Goal: Check status: Check status

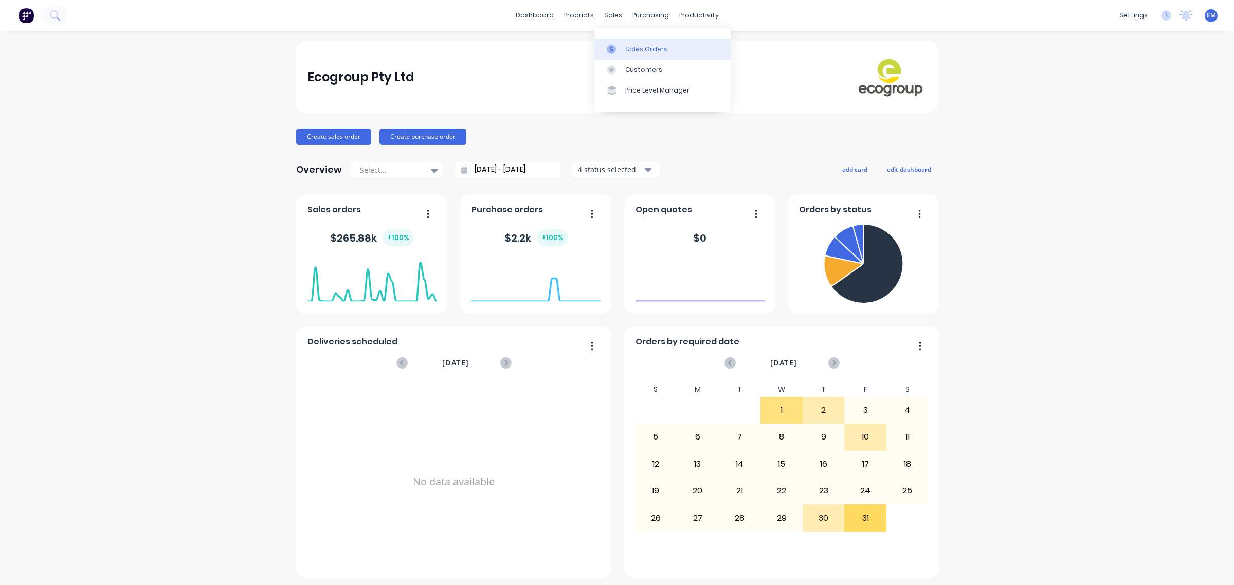
click at [616, 40] on link "Sales Orders" at bounding box center [662, 49] width 136 height 21
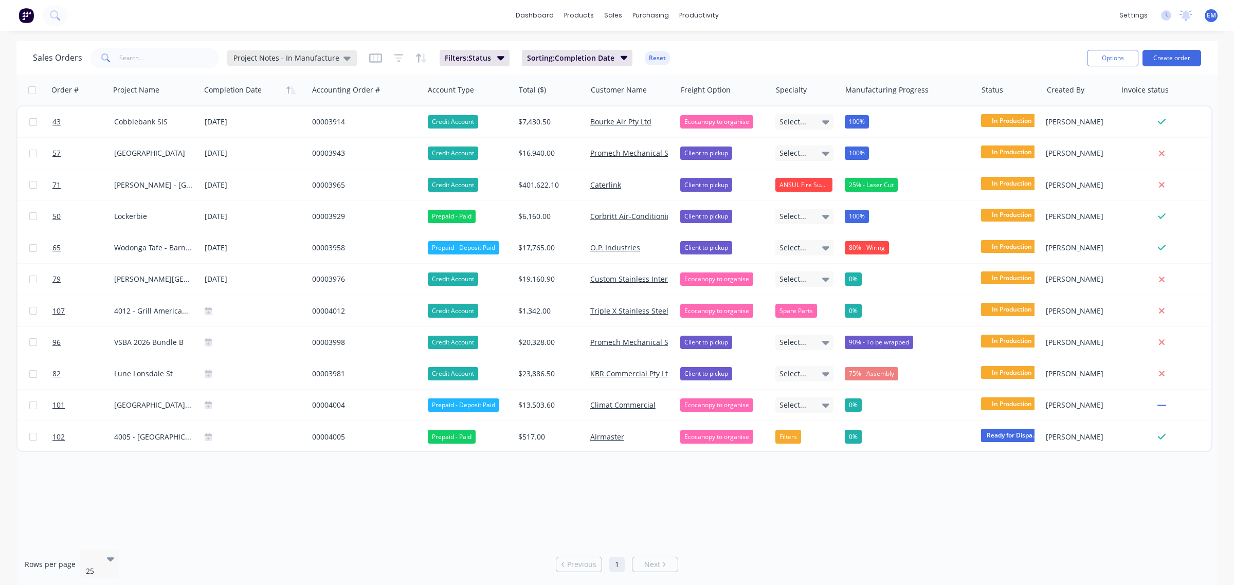
click at [329, 58] on span "Project Notes - In Manufacture" at bounding box center [286, 57] width 106 height 11
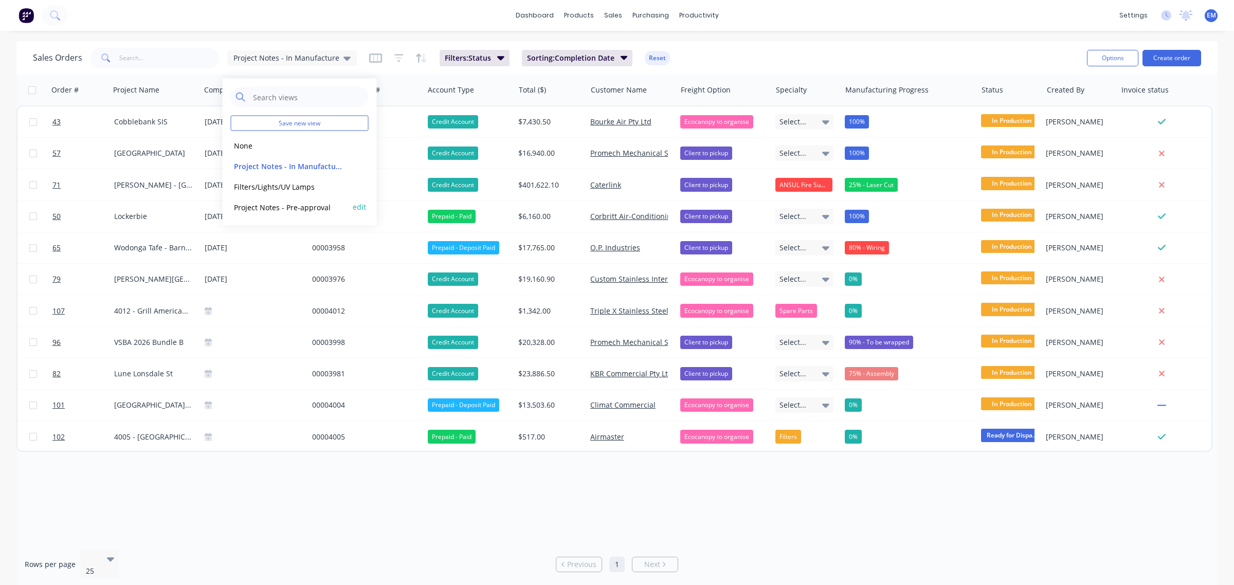
click at [301, 199] on div "Project Notes - Pre-approval edit" at bounding box center [300, 207] width 138 height 21
click at [287, 209] on button "Project Notes - Pre-approval" at bounding box center [289, 207] width 117 height 12
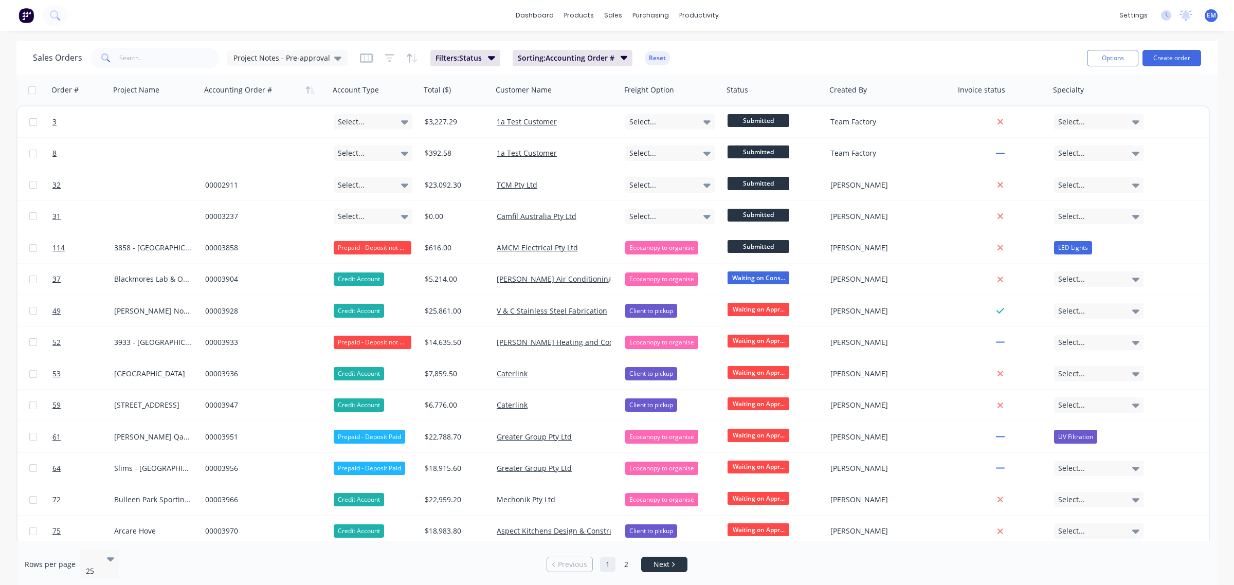
click at [645, 559] on link "Next" at bounding box center [664, 564] width 45 height 10
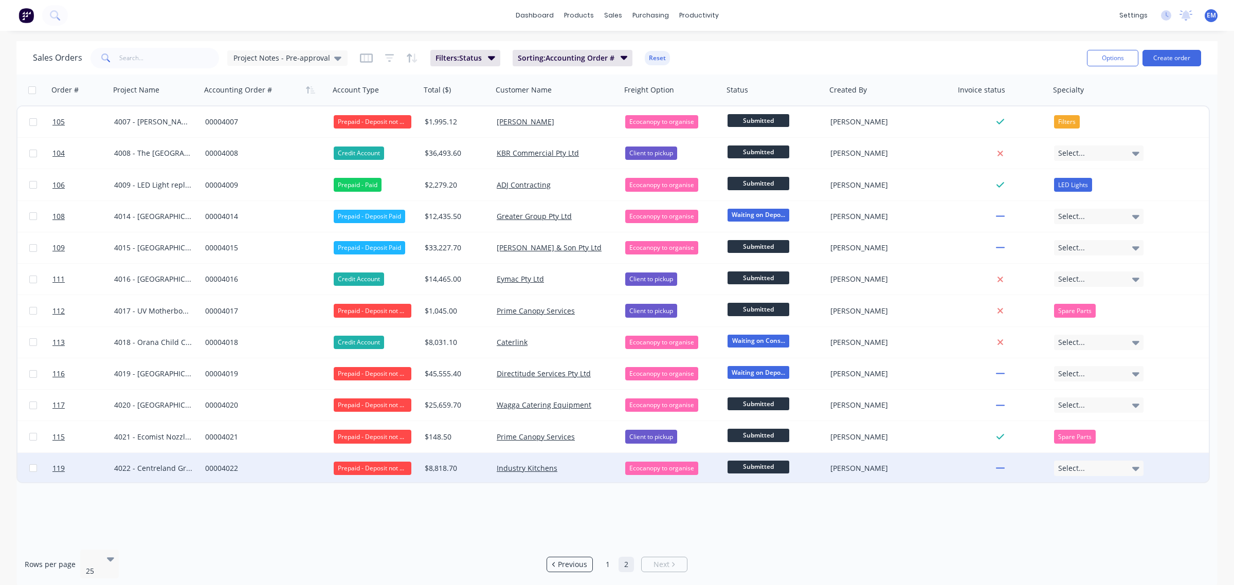
click at [369, 469] on div "Prepaid - Deposit not Paid" at bounding box center [373, 468] width 78 height 13
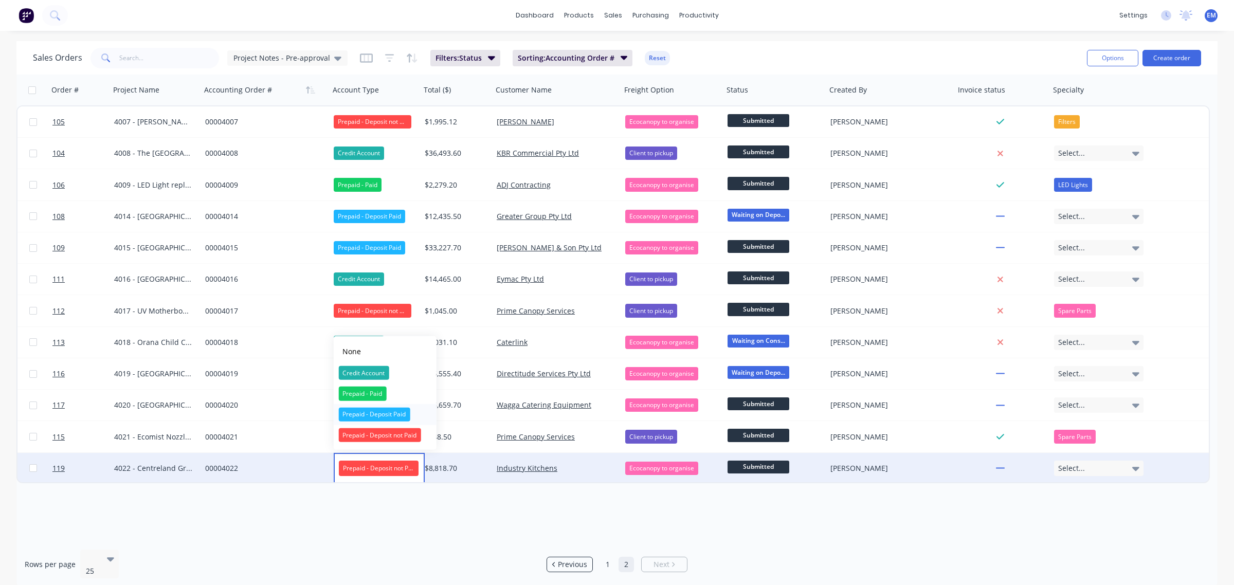
click at [387, 414] on div "Prepaid - Deposit Paid" at bounding box center [373, 414] width 71 height 14
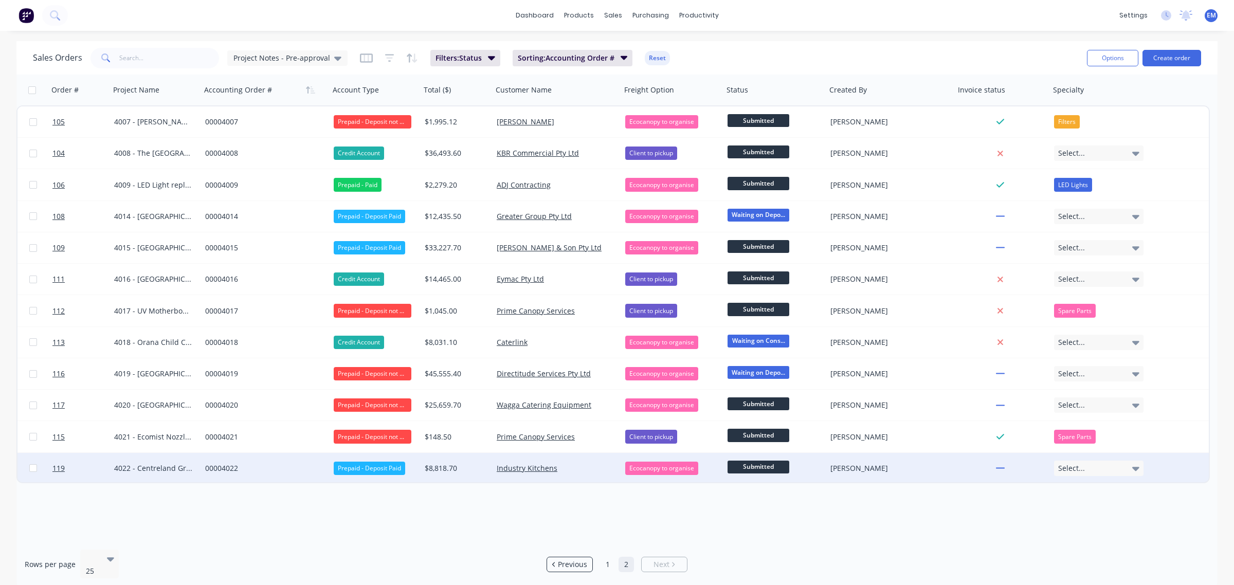
click at [235, 466] on div "00004022" at bounding box center [262, 468] width 114 height 10
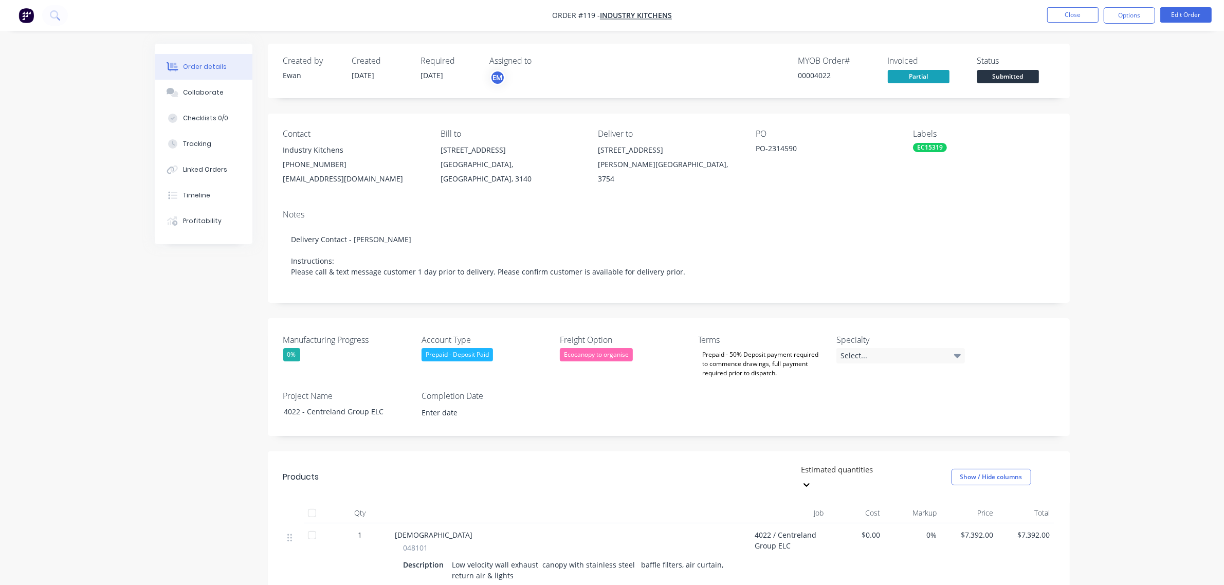
click at [481, 356] on div "Prepaid - Deposit Paid" at bounding box center [457, 354] width 71 height 13
click at [469, 419] on div "Prepaid - Paid" at bounding box center [453, 416] width 48 height 13
click at [1077, 16] on button "Close" at bounding box center [1072, 14] width 51 height 15
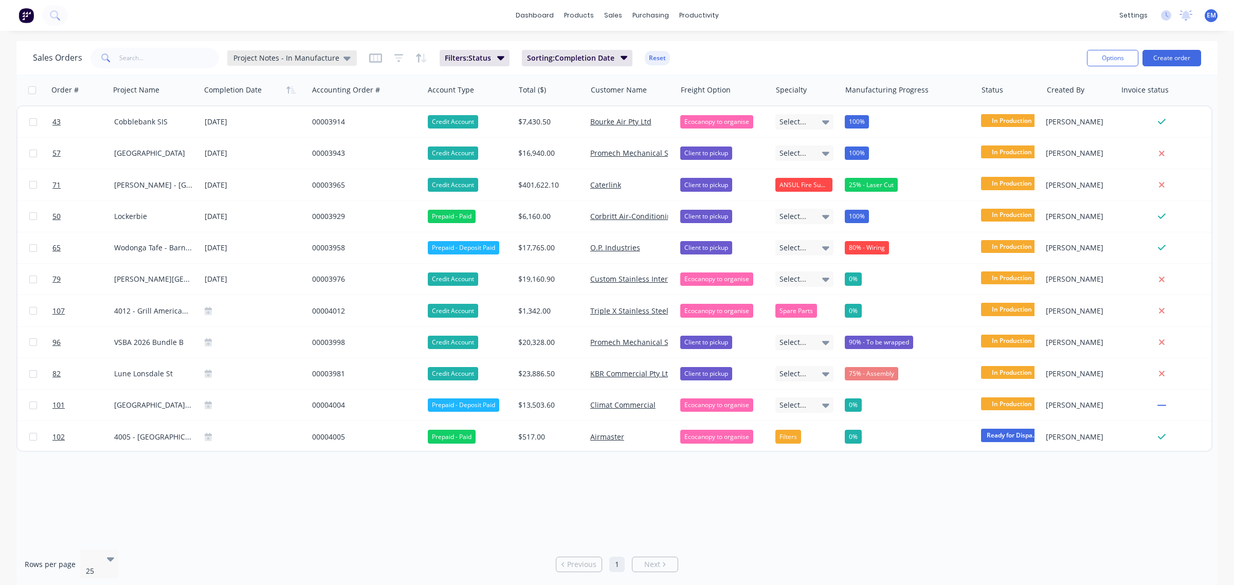
click at [343, 54] on icon at bounding box center [346, 57] width 7 height 11
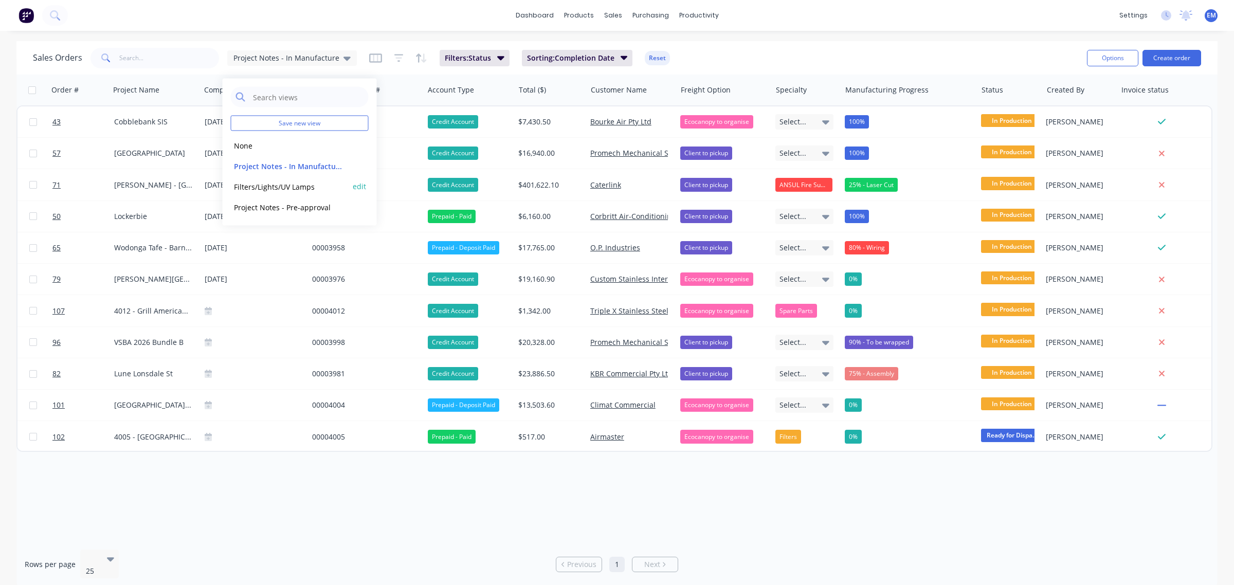
click at [294, 182] on button "Filters/Lights/UV Lamps" at bounding box center [289, 186] width 117 height 12
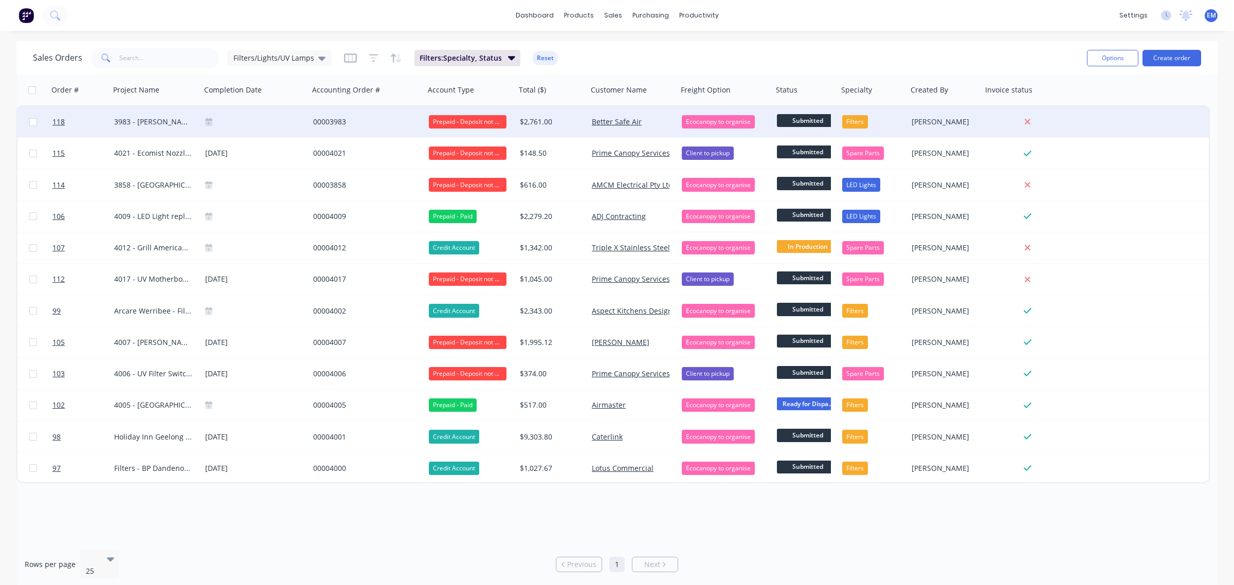
click at [433, 120] on div "Prepaid - Deposit not Paid" at bounding box center [468, 121] width 78 height 13
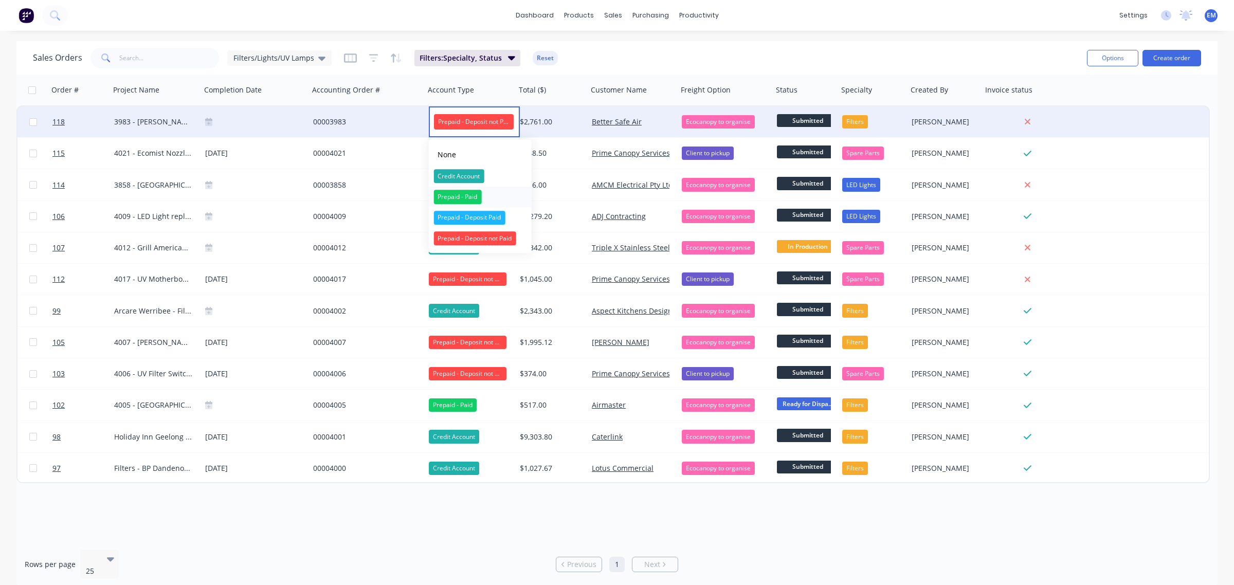
click at [467, 197] on div "Prepaid - Paid" at bounding box center [457, 197] width 48 height 14
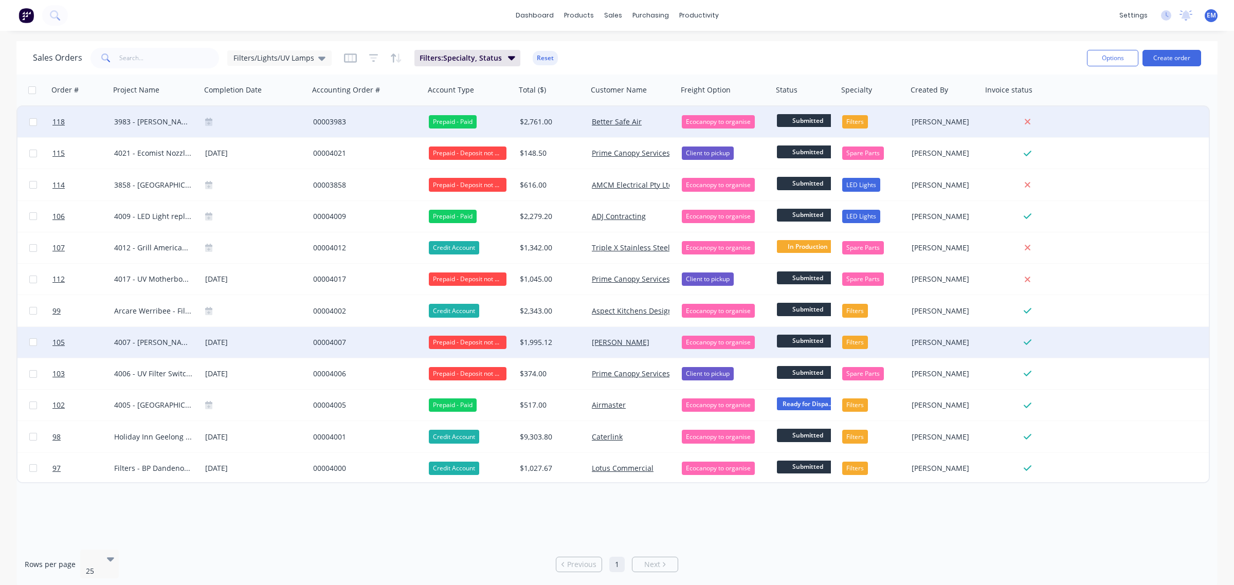
click at [467, 342] on div "Prepaid - Deposit not Paid" at bounding box center [468, 342] width 78 height 13
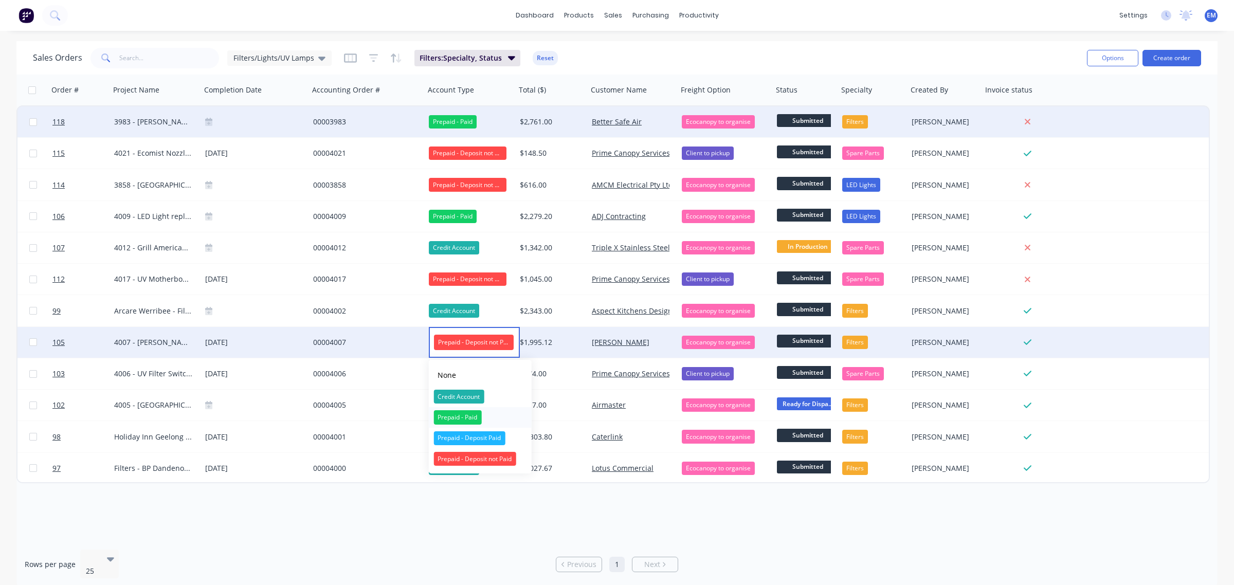
click at [467, 412] on div "Prepaid - Paid" at bounding box center [457, 417] width 48 height 14
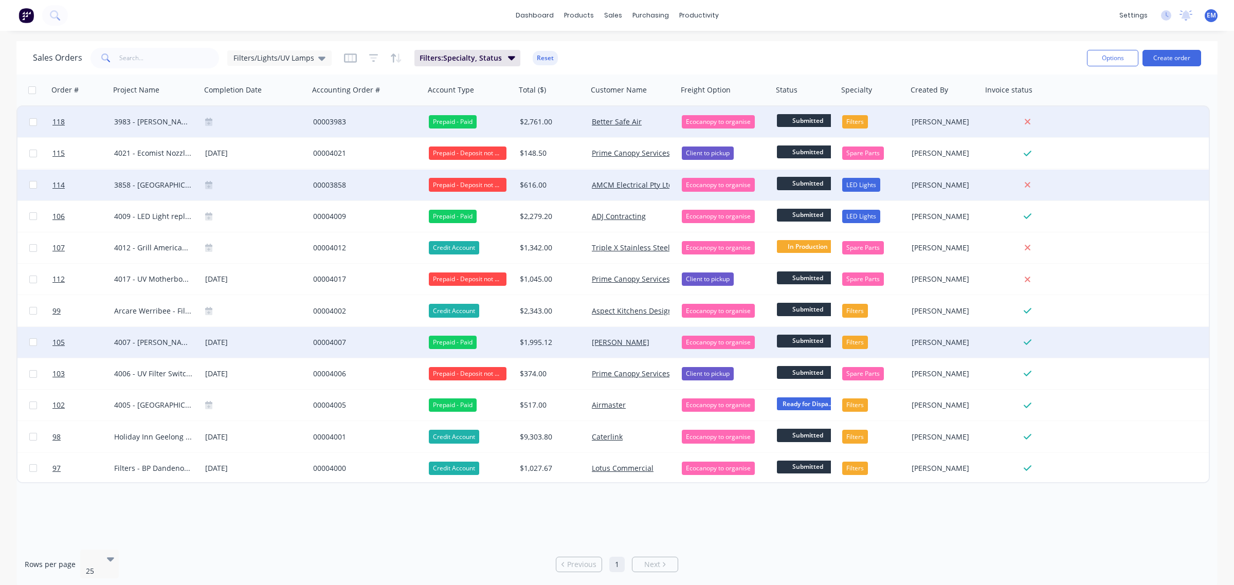
click at [472, 183] on div "Prepaid - Deposit not Paid" at bounding box center [468, 184] width 78 height 13
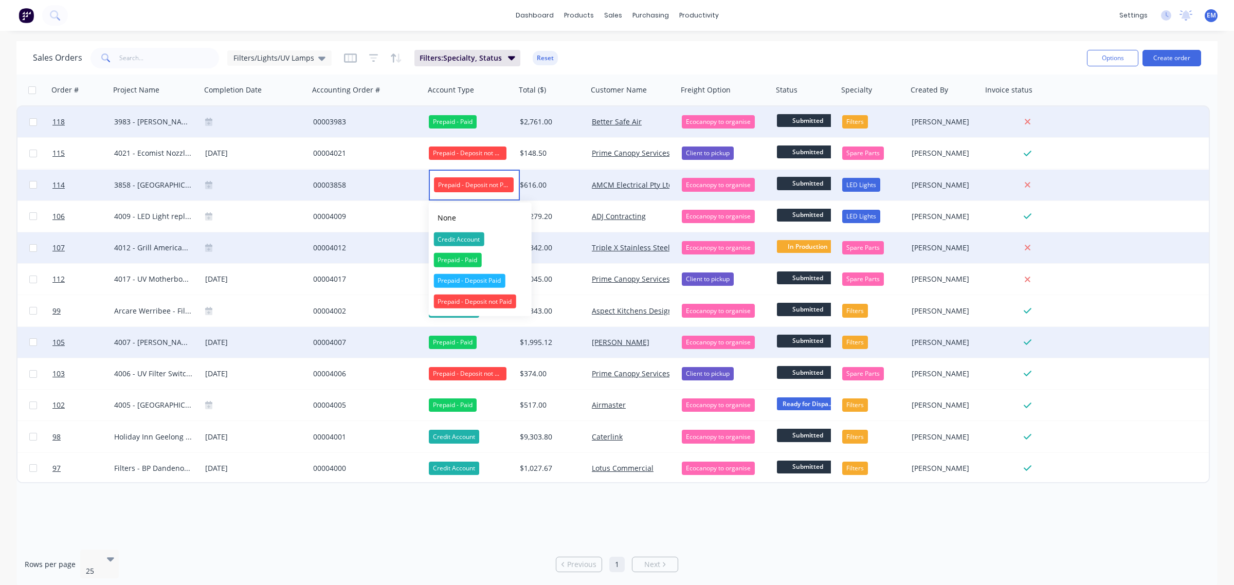
click at [468, 257] on div "Prepaid - Paid" at bounding box center [457, 260] width 48 height 14
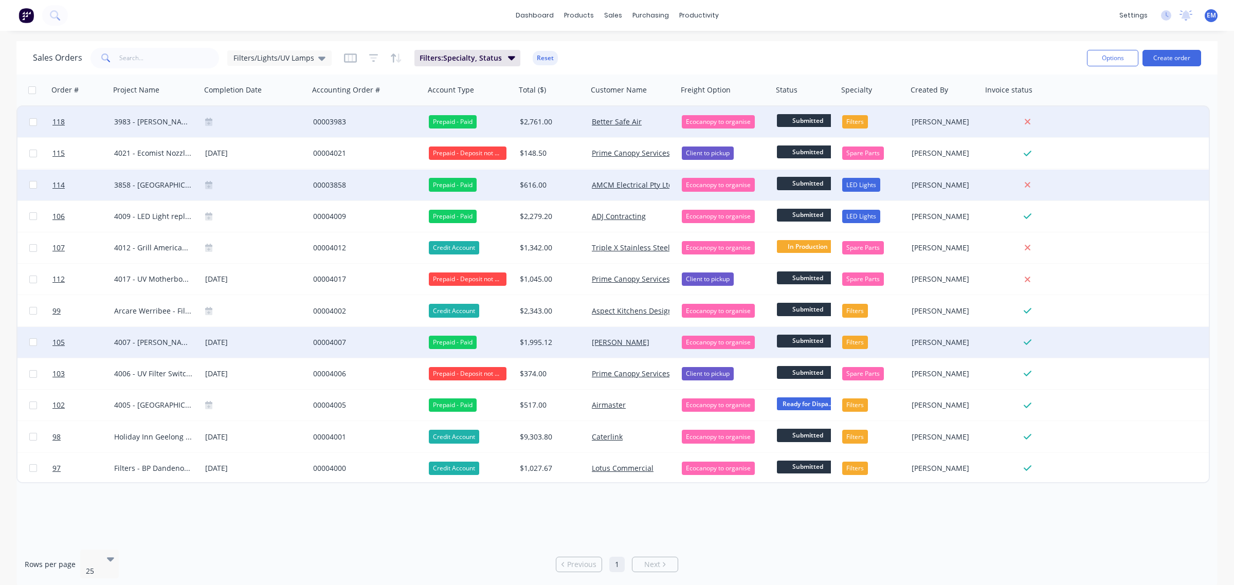
click at [818, 181] on span "Submitted" at bounding box center [808, 183] width 62 height 13
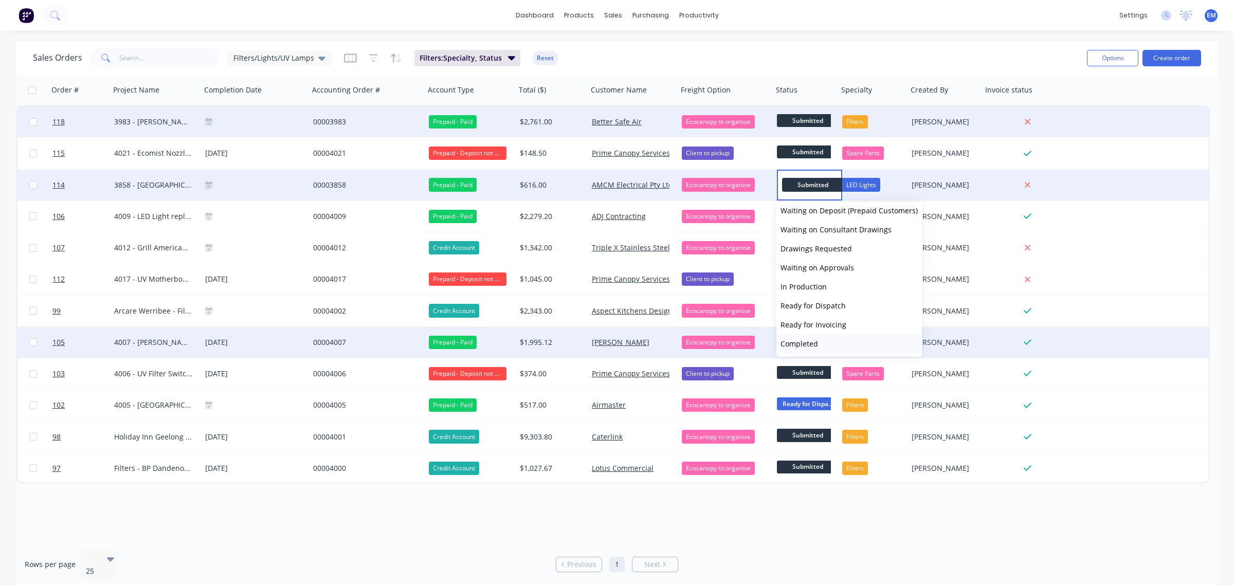
scroll to position [63, 0]
click at [811, 323] on span "Delivered" at bounding box center [796, 325] width 33 height 10
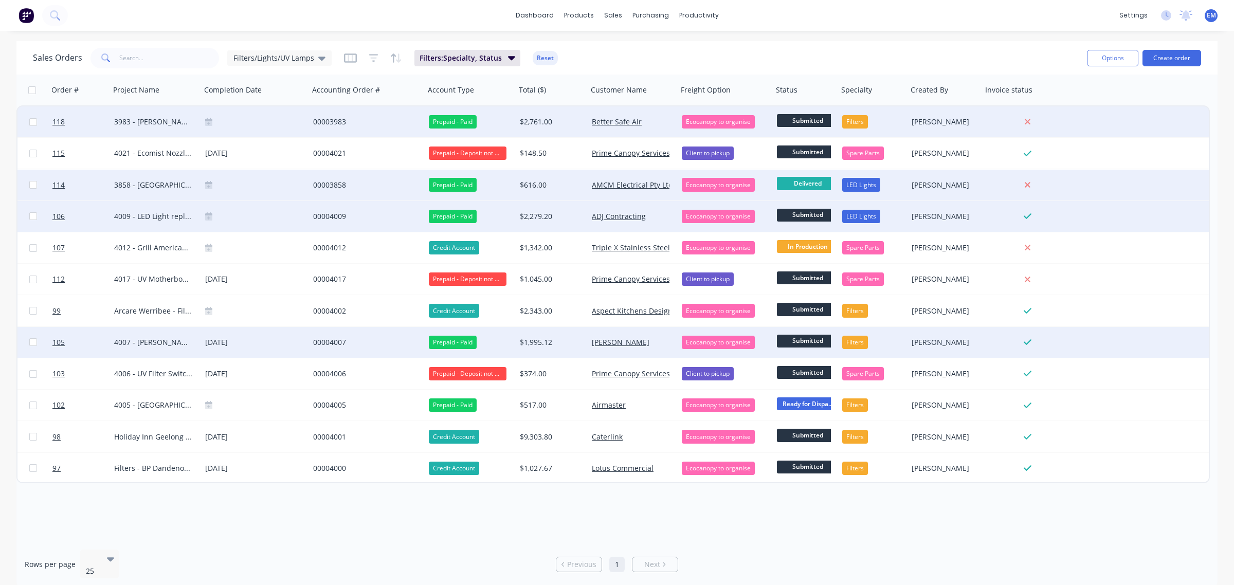
click at [797, 217] on span "Submitted" at bounding box center [808, 215] width 62 height 13
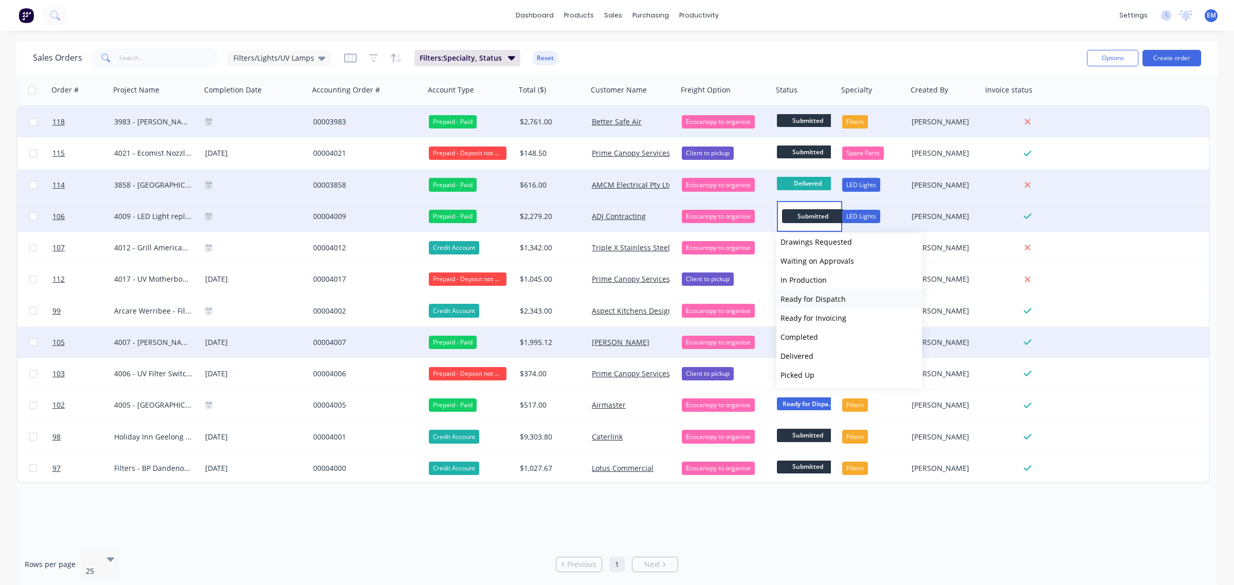
click at [833, 299] on span "Ready for Dispatch" at bounding box center [812, 299] width 65 height 10
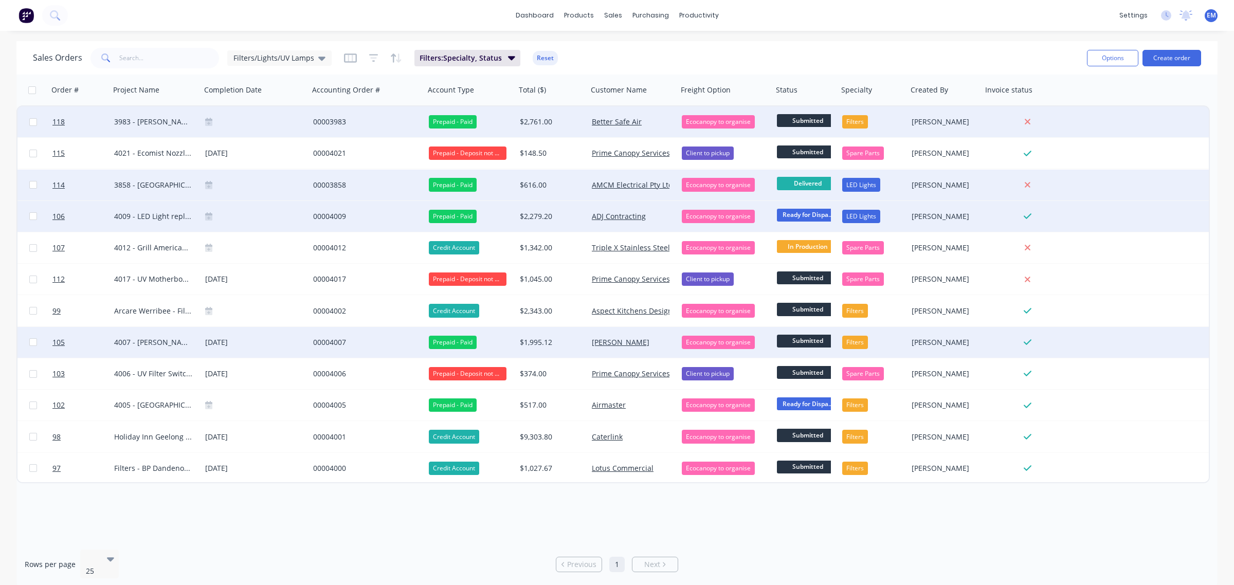
click at [792, 119] on span "Submitted" at bounding box center [808, 120] width 62 height 13
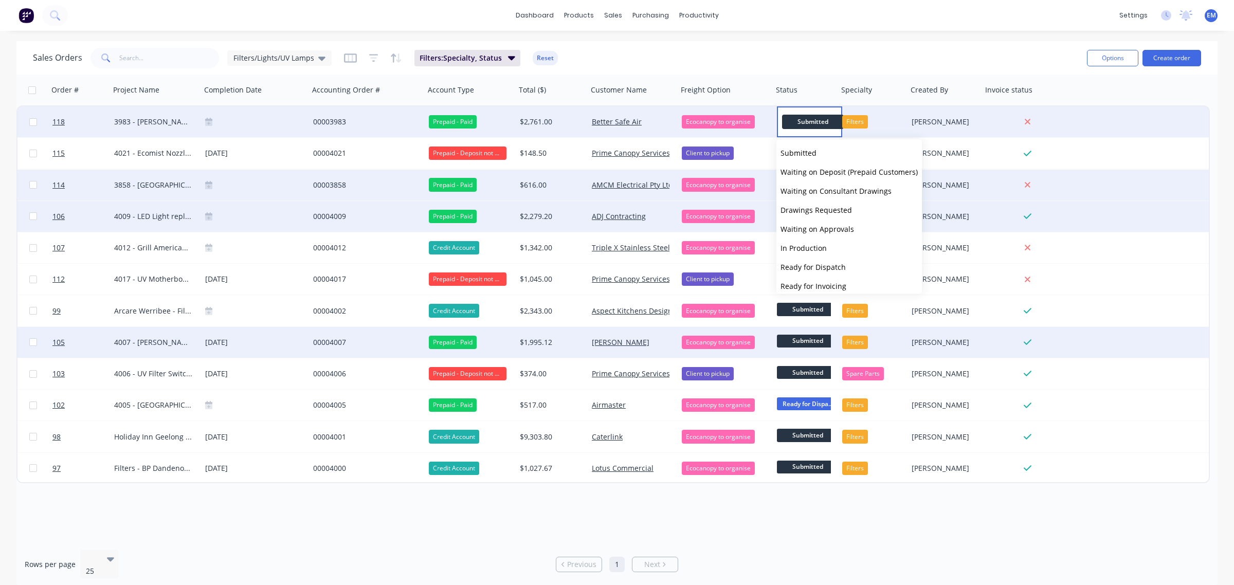
click at [782, 60] on div "Sales Orders Filters/Lights/UV Lamps Filters: Specialty, Status Reset" at bounding box center [556, 57] width 1046 height 25
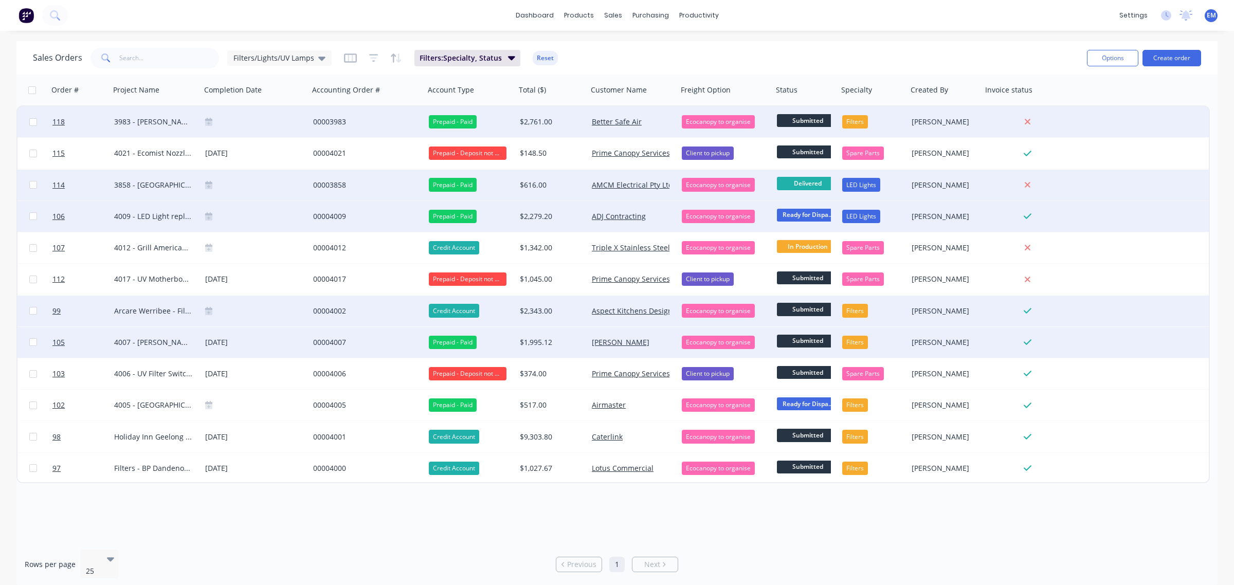
click at [790, 312] on span "Submitted" at bounding box center [808, 309] width 62 height 13
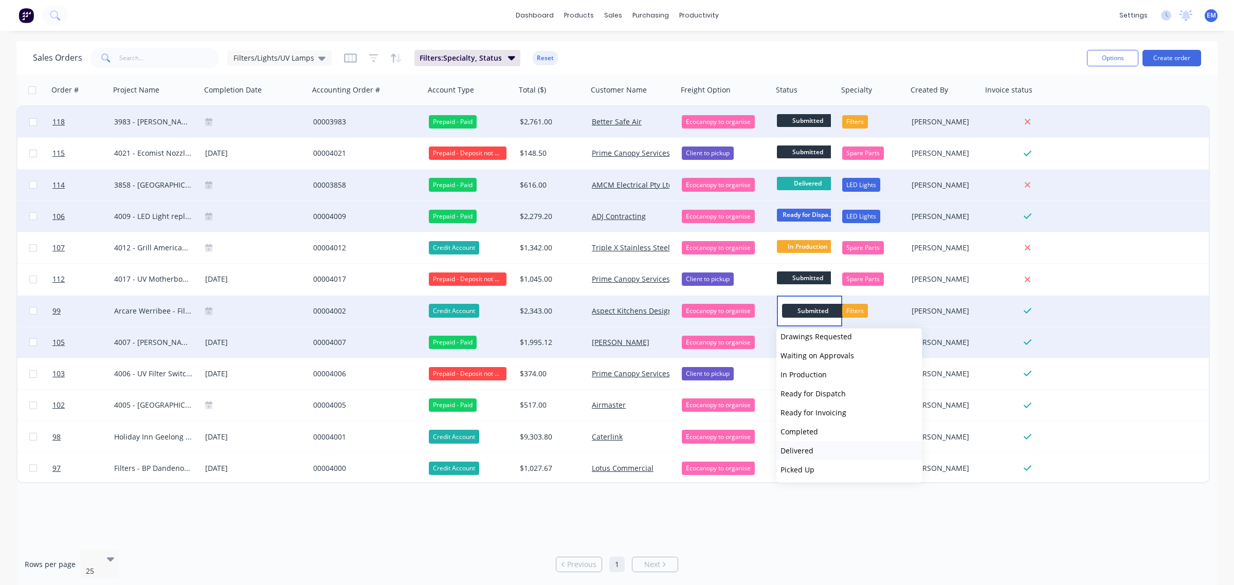
click at [812, 448] on button "Delivered" at bounding box center [848, 450] width 145 height 19
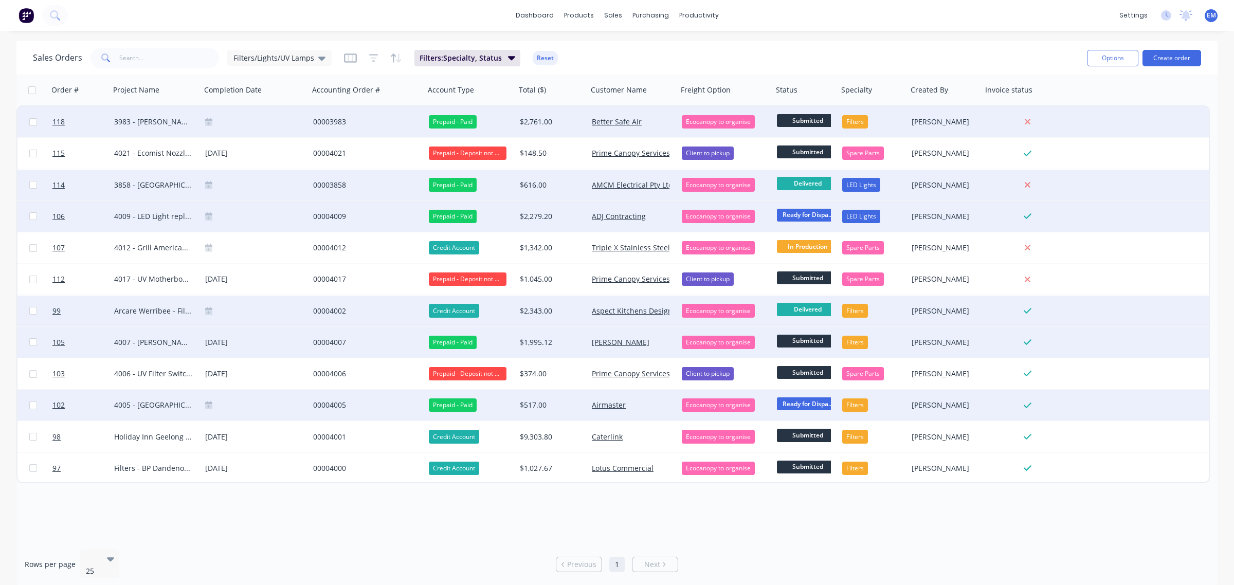
click at [790, 403] on span "Ready for Dispa..." at bounding box center [808, 403] width 62 height 13
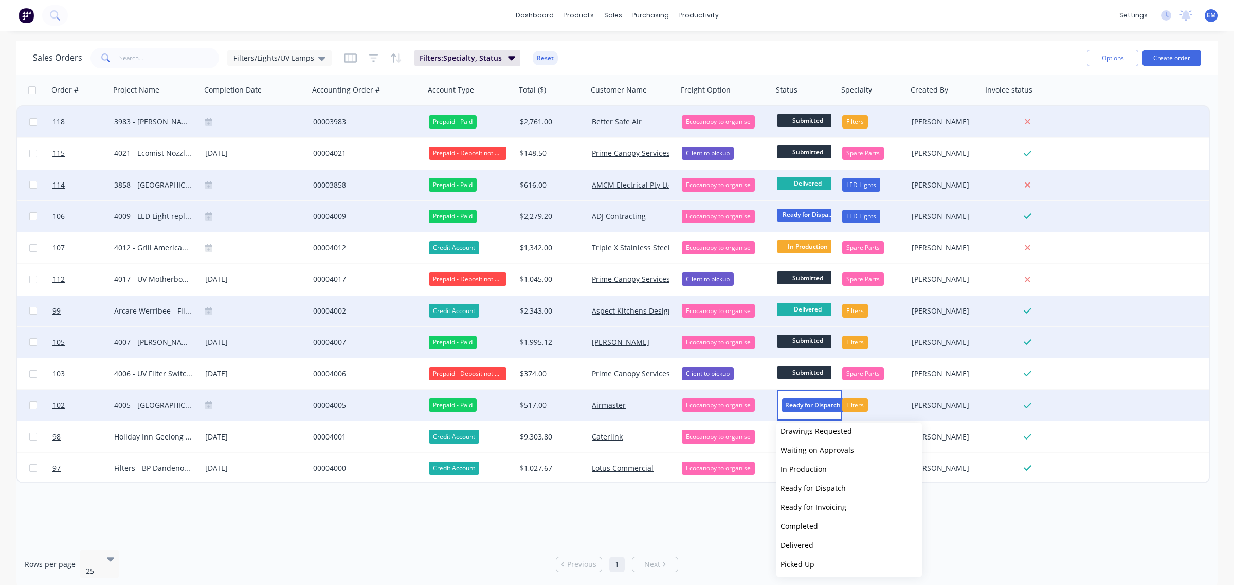
drag, startPoint x: 820, startPoint y: 548, endPoint x: 820, endPoint y: 542, distance: 5.7
click at [820, 547] on button "Delivered" at bounding box center [848, 545] width 145 height 19
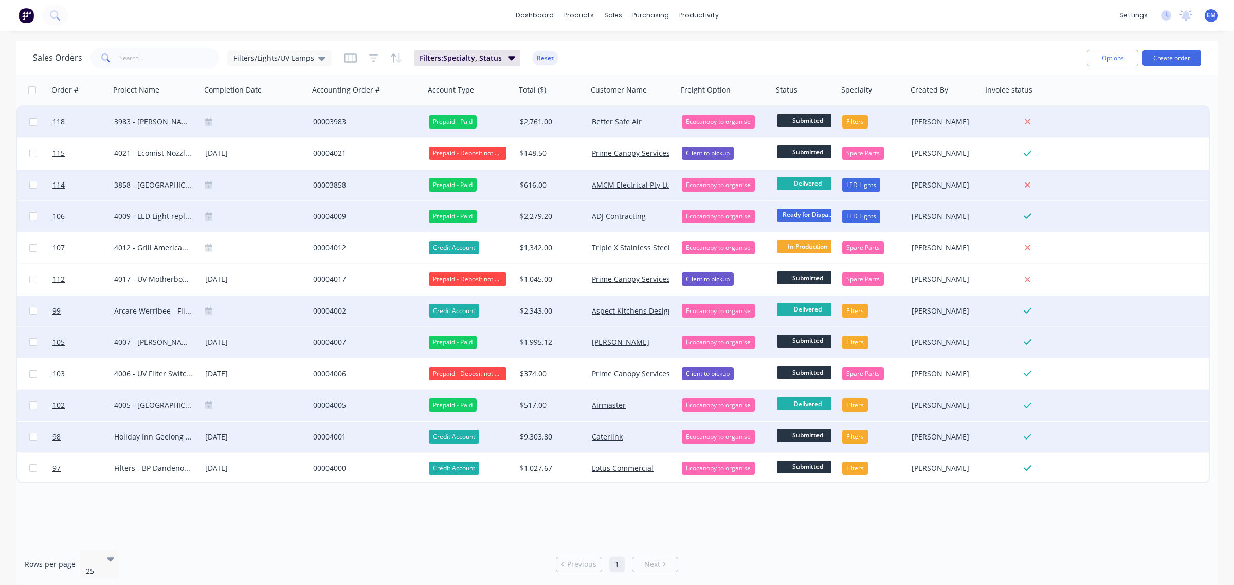
click at [799, 434] on span "Submitted" at bounding box center [808, 435] width 62 height 13
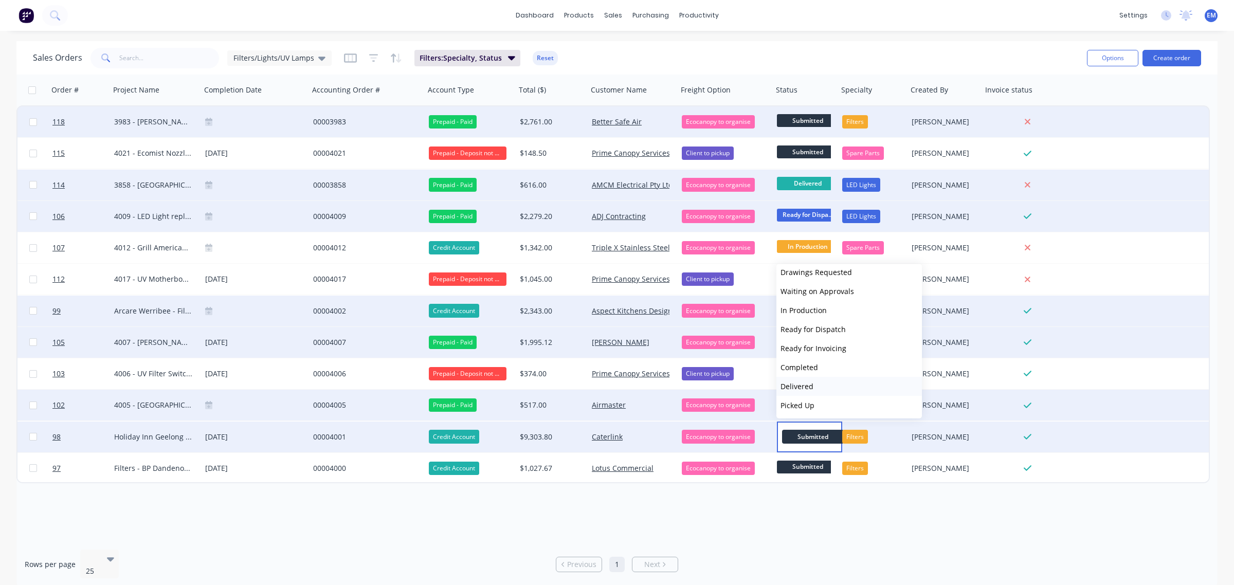
click at [803, 384] on span "Delivered" at bounding box center [796, 386] width 33 height 10
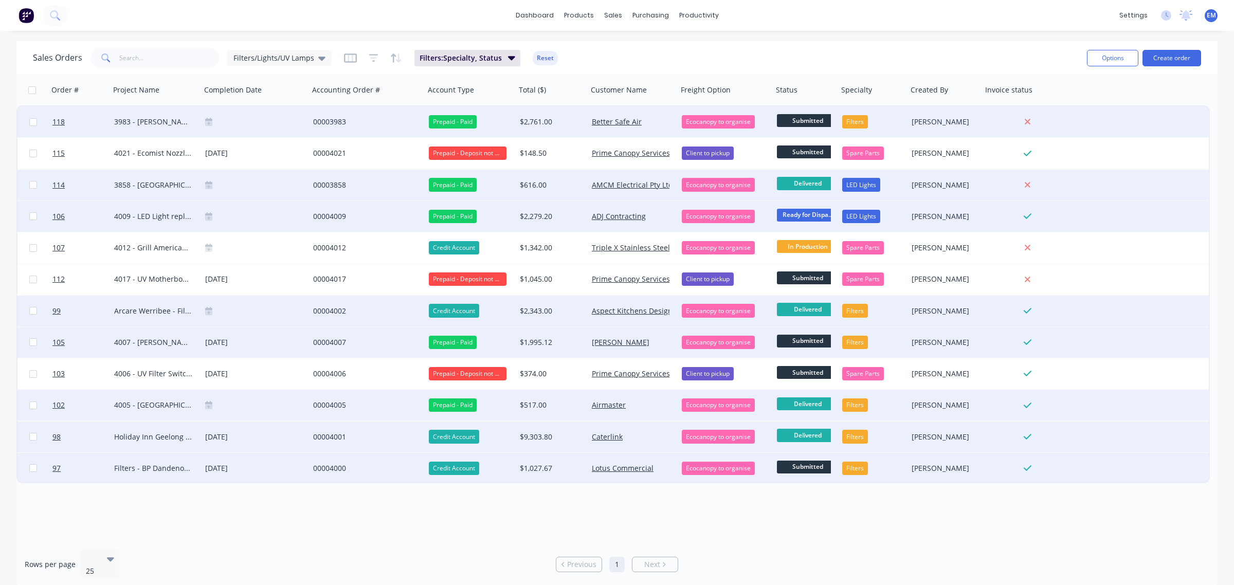
click at [814, 466] on span "Submitted" at bounding box center [808, 467] width 62 height 13
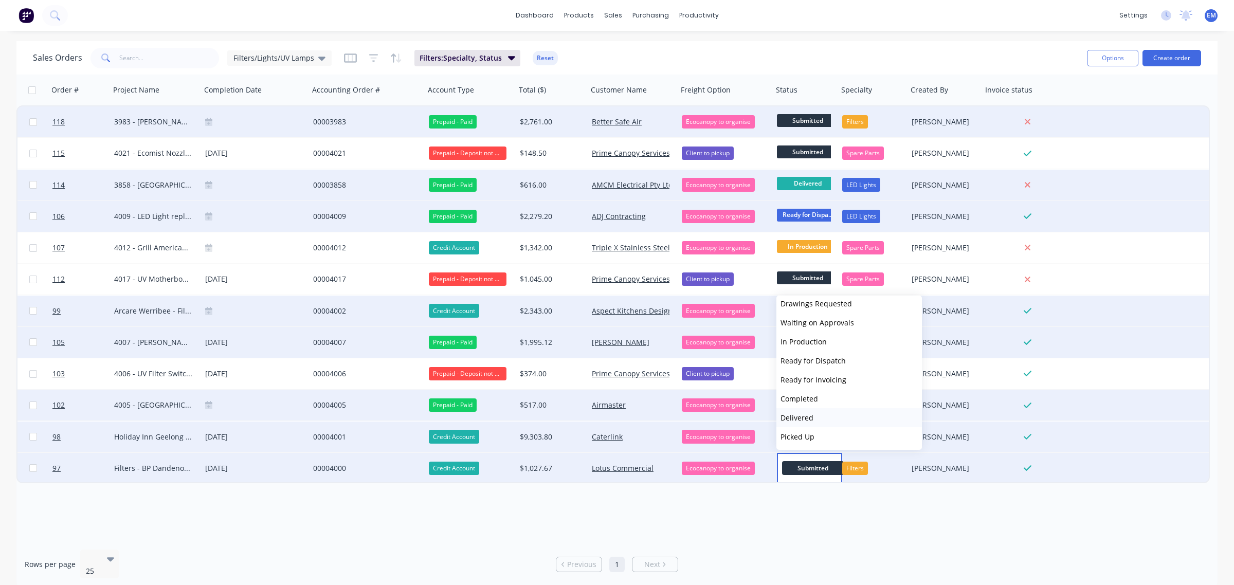
click at [823, 419] on button "Delivered" at bounding box center [848, 417] width 145 height 19
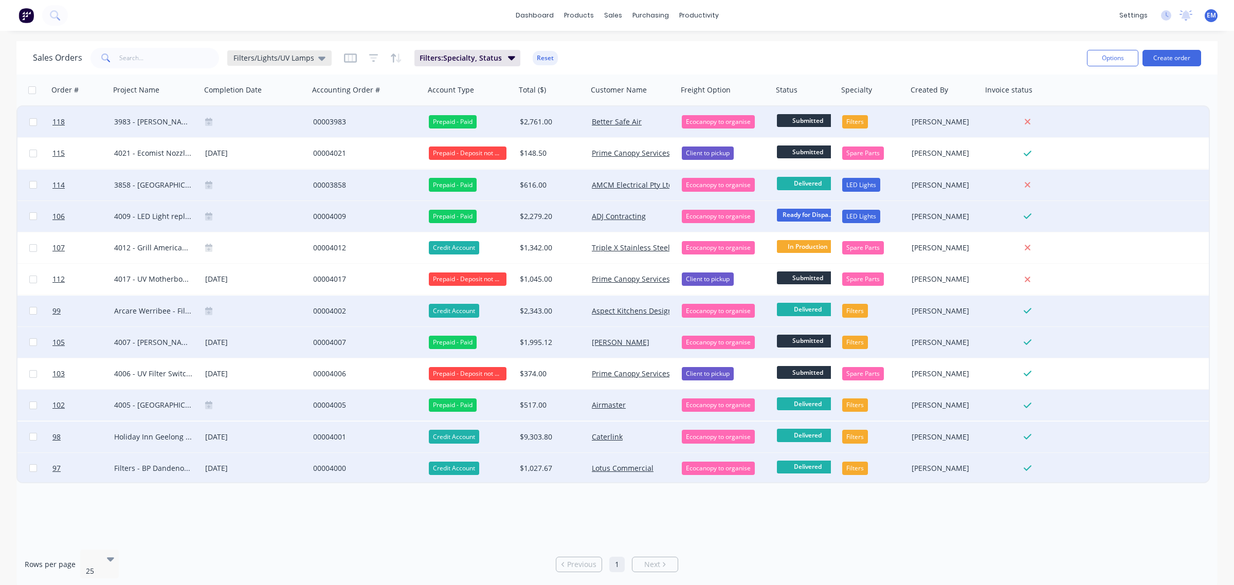
click at [255, 56] on span "Filters/Lights/UV Lamps" at bounding box center [273, 57] width 81 height 11
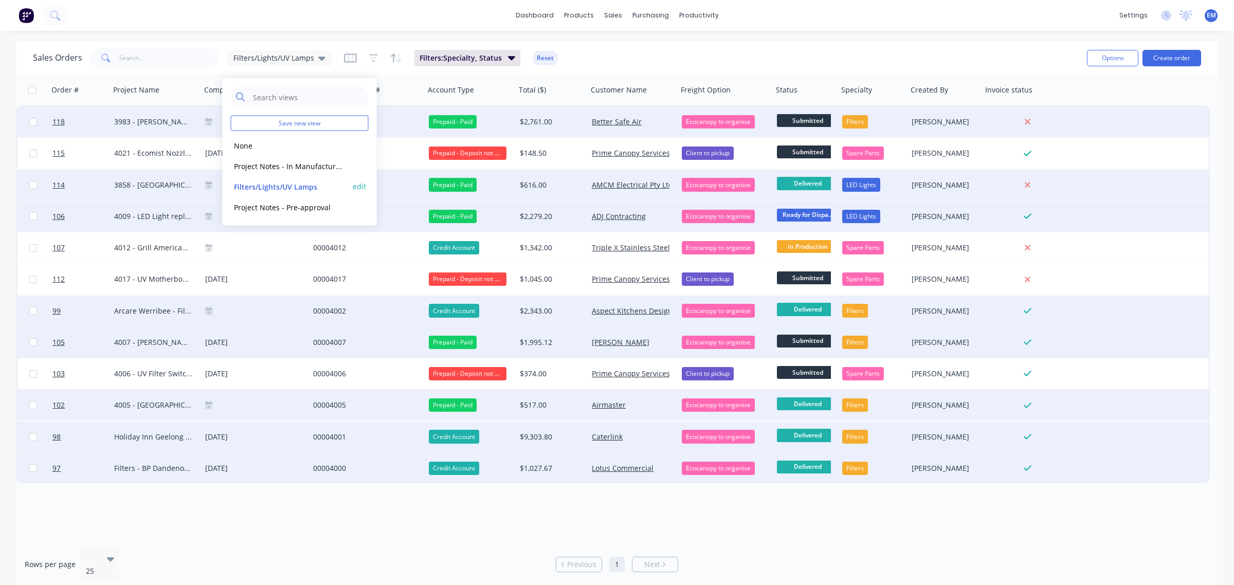
click at [283, 183] on button "Filters/Lights/UV Lamps" at bounding box center [289, 186] width 117 height 12
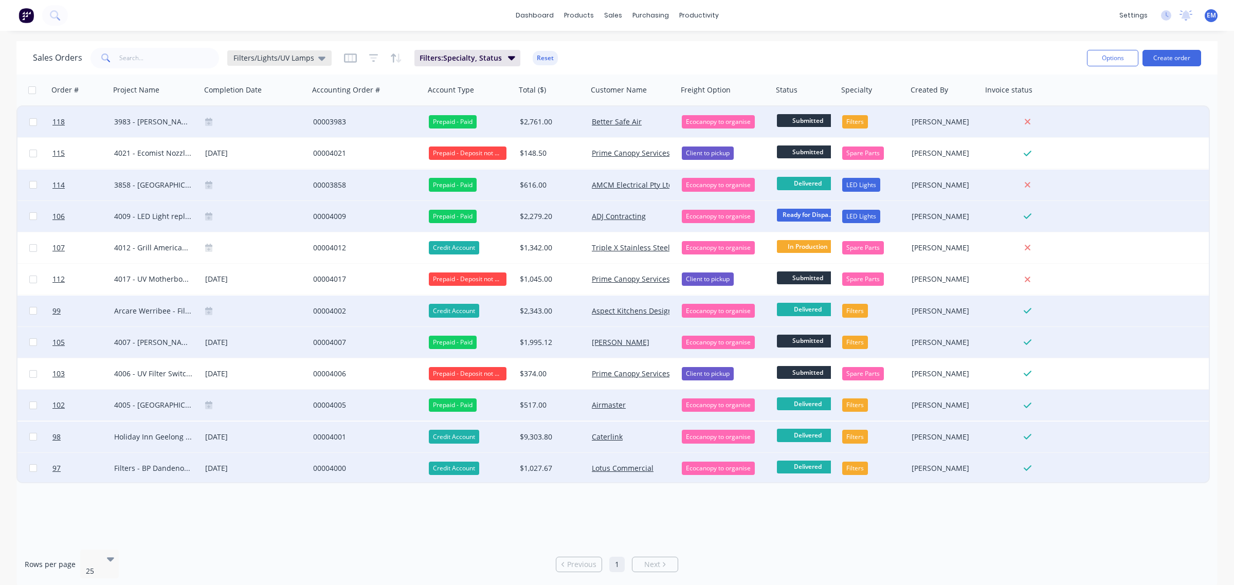
click at [264, 57] on span "Filters/Lights/UV Lamps" at bounding box center [273, 57] width 81 height 11
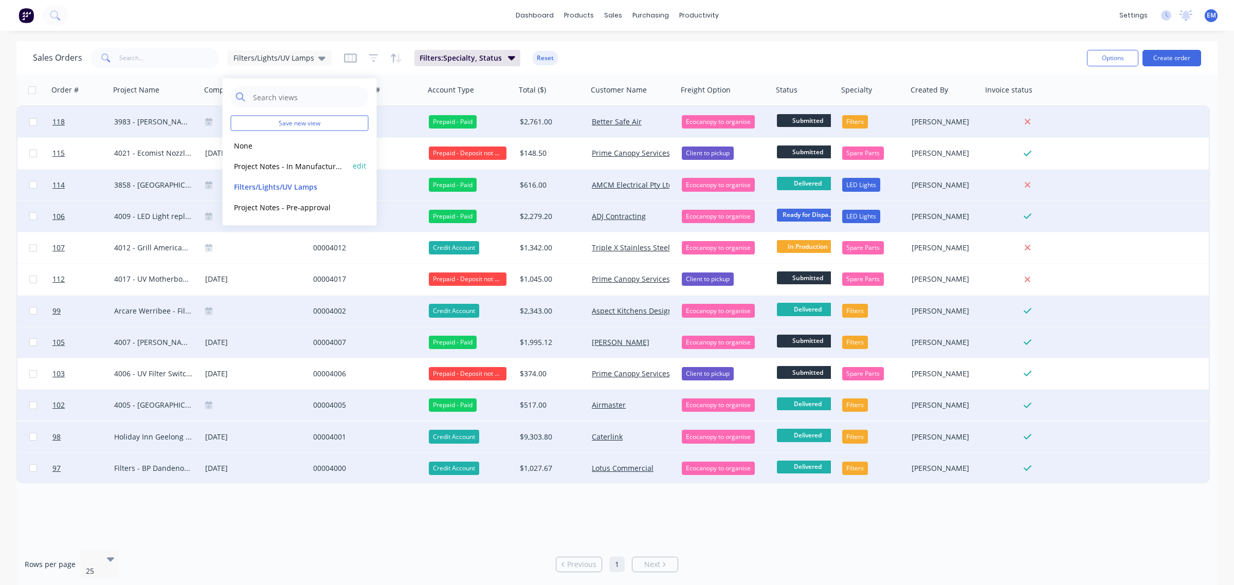
click at [274, 169] on button "Project Notes - In Manufacture (Default)" at bounding box center [289, 166] width 117 height 12
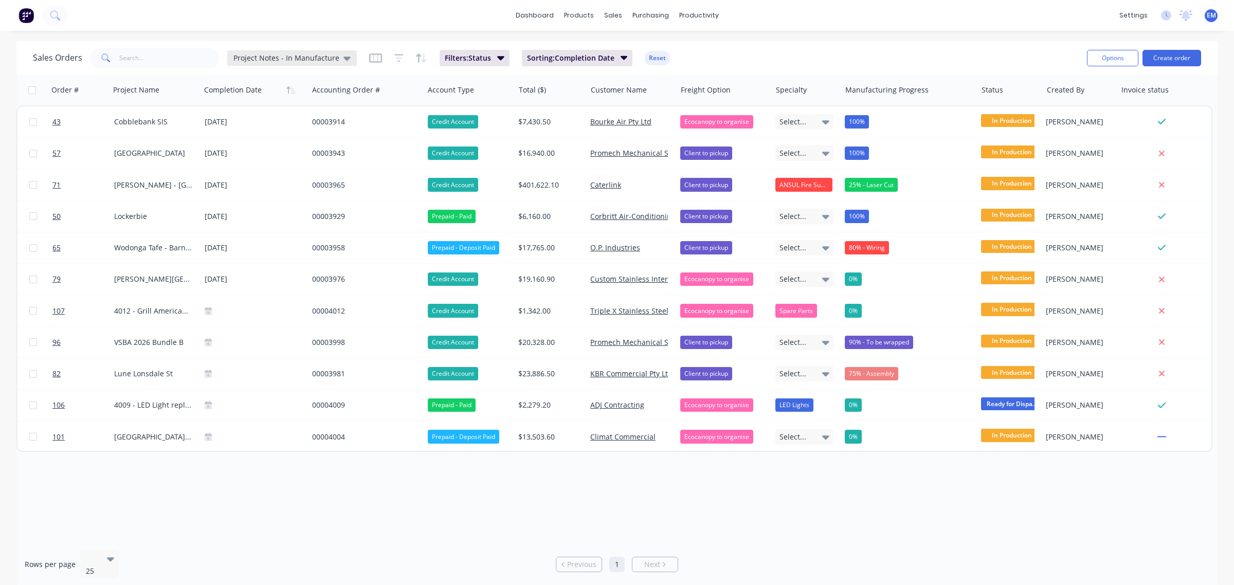
click at [299, 57] on span "Project Notes - In Manufacture" at bounding box center [286, 57] width 106 height 11
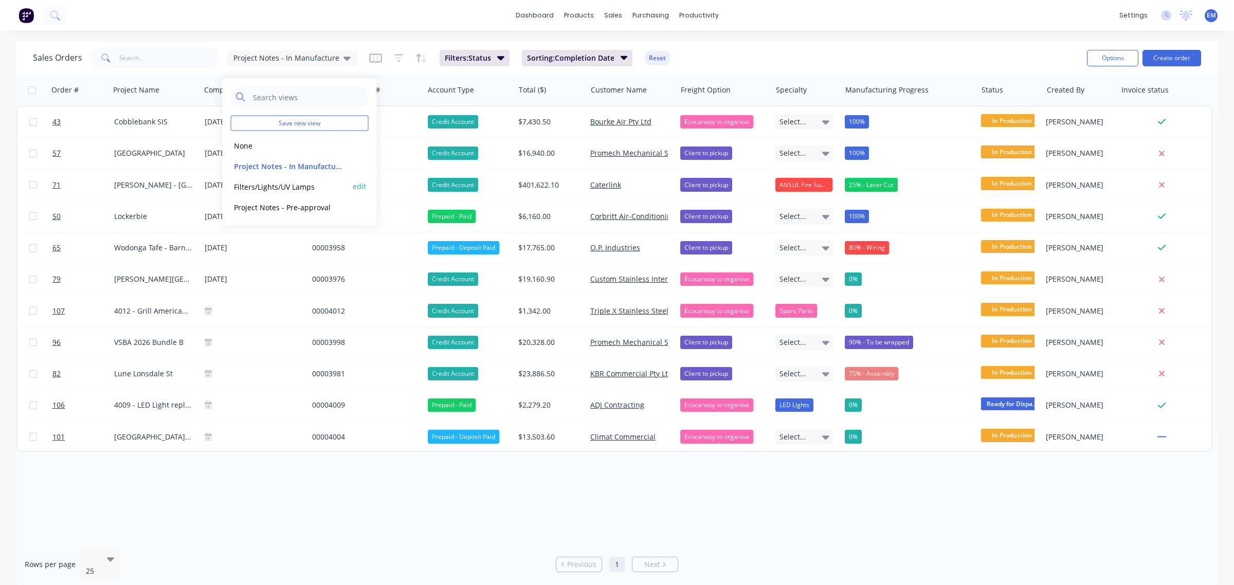
click at [294, 180] on div "Filters/Lights/UV Lamps edit" at bounding box center [300, 186] width 138 height 21
click at [291, 185] on button "Filters/Lights/UV Lamps" at bounding box center [289, 186] width 117 height 12
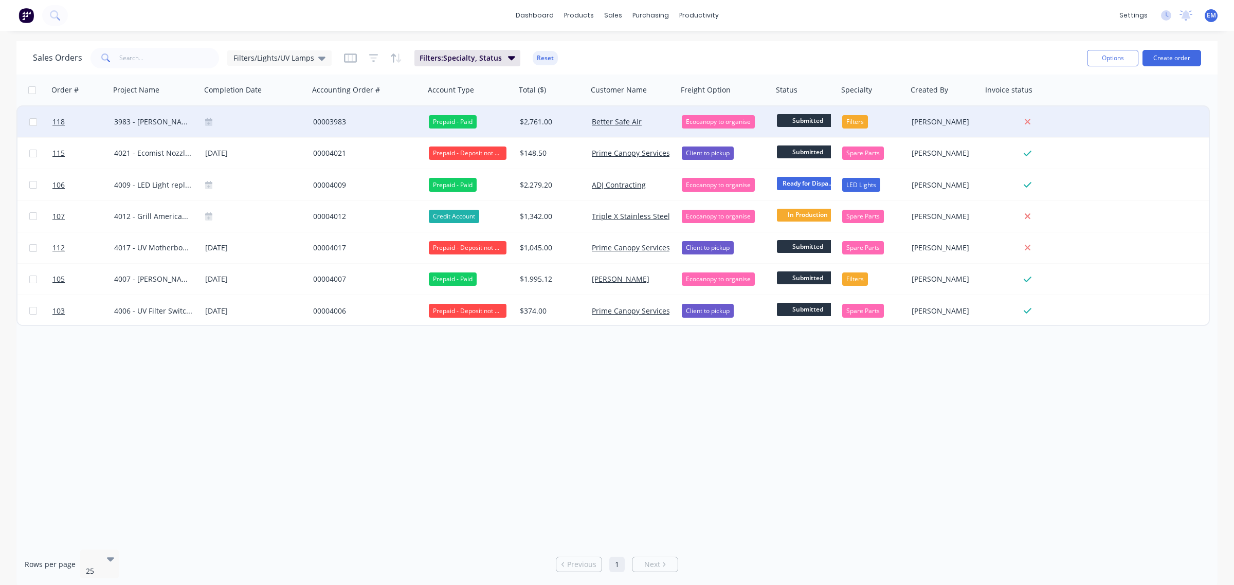
click at [328, 119] on div "00003983" at bounding box center [364, 122] width 102 height 10
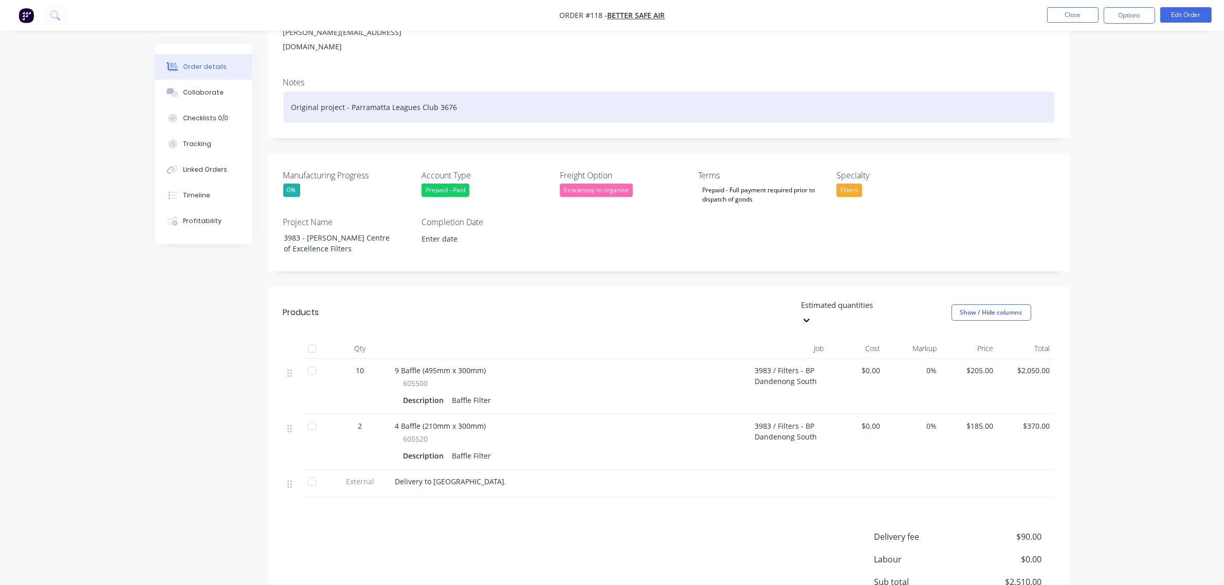
scroll to position [193, 0]
